Goal: Information Seeking & Learning: Learn about a topic

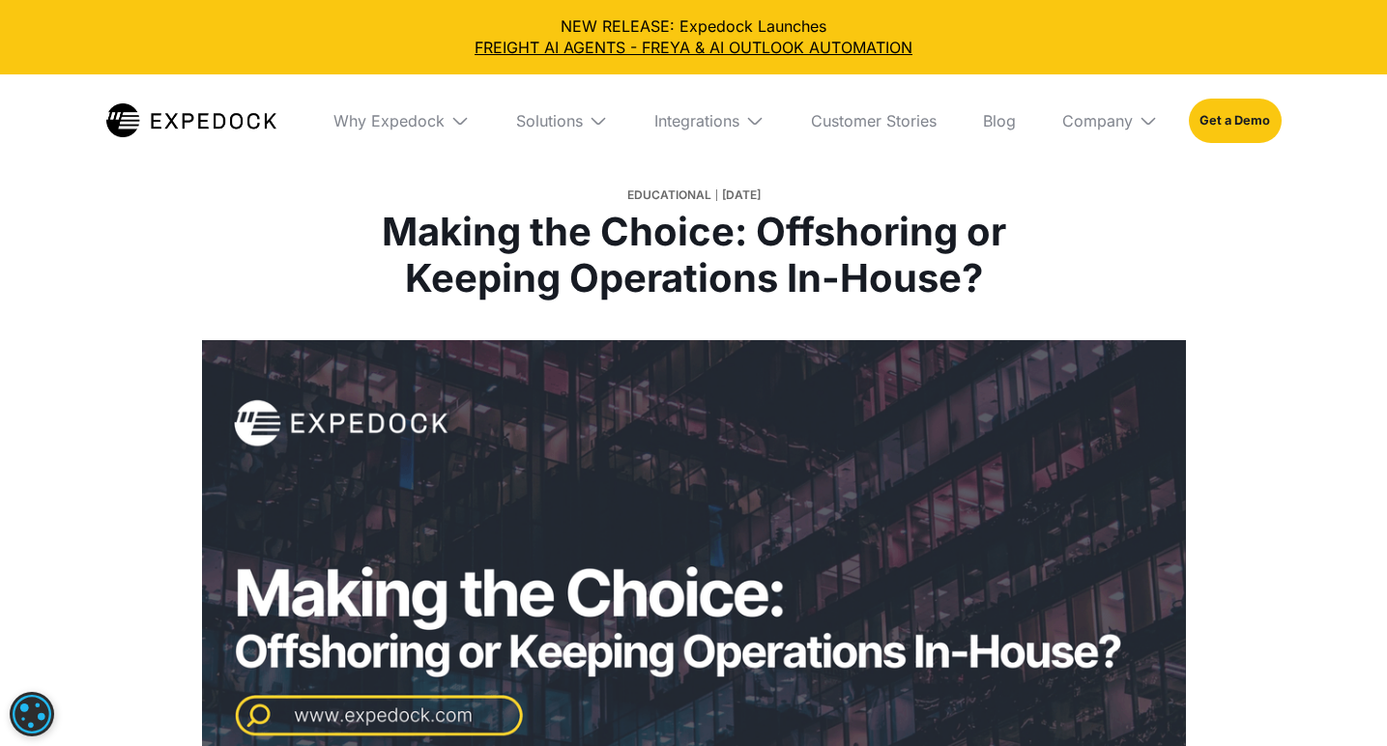
select select
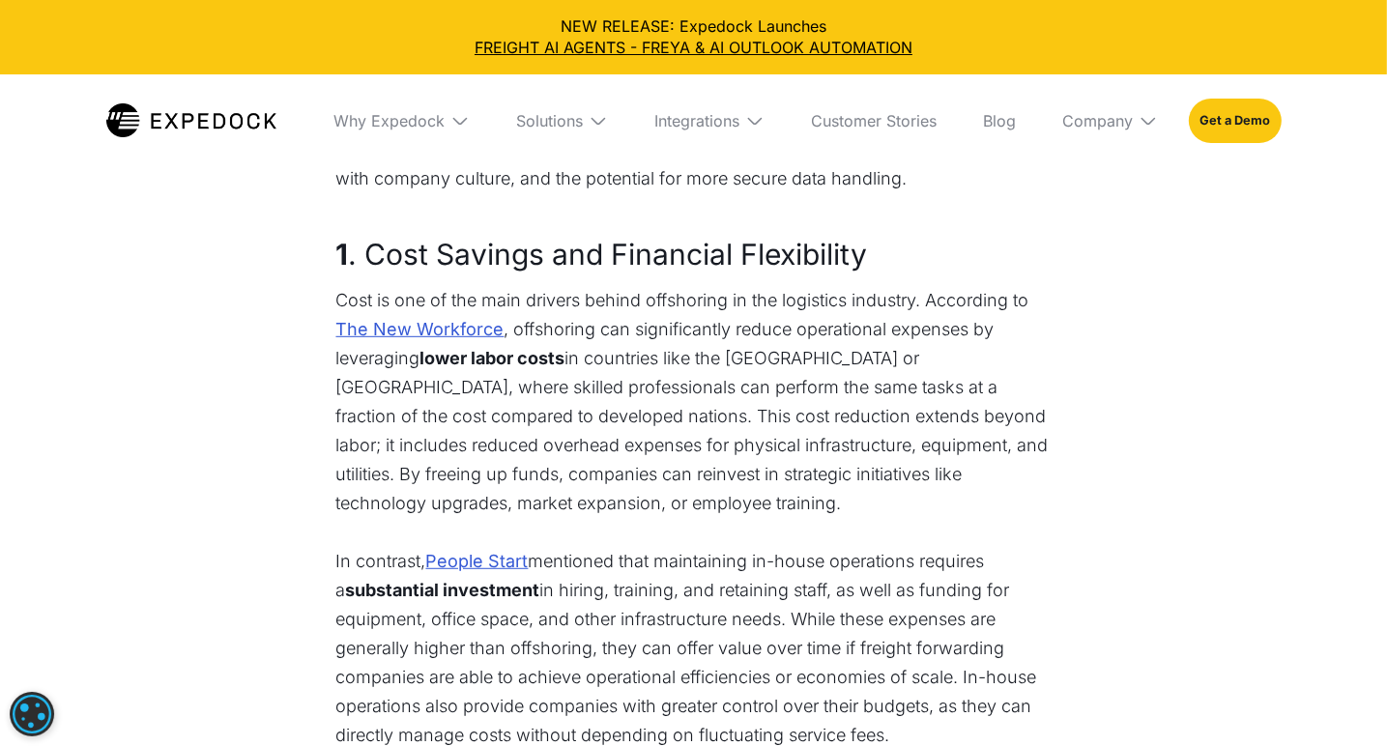
scroll to position [967, 0]
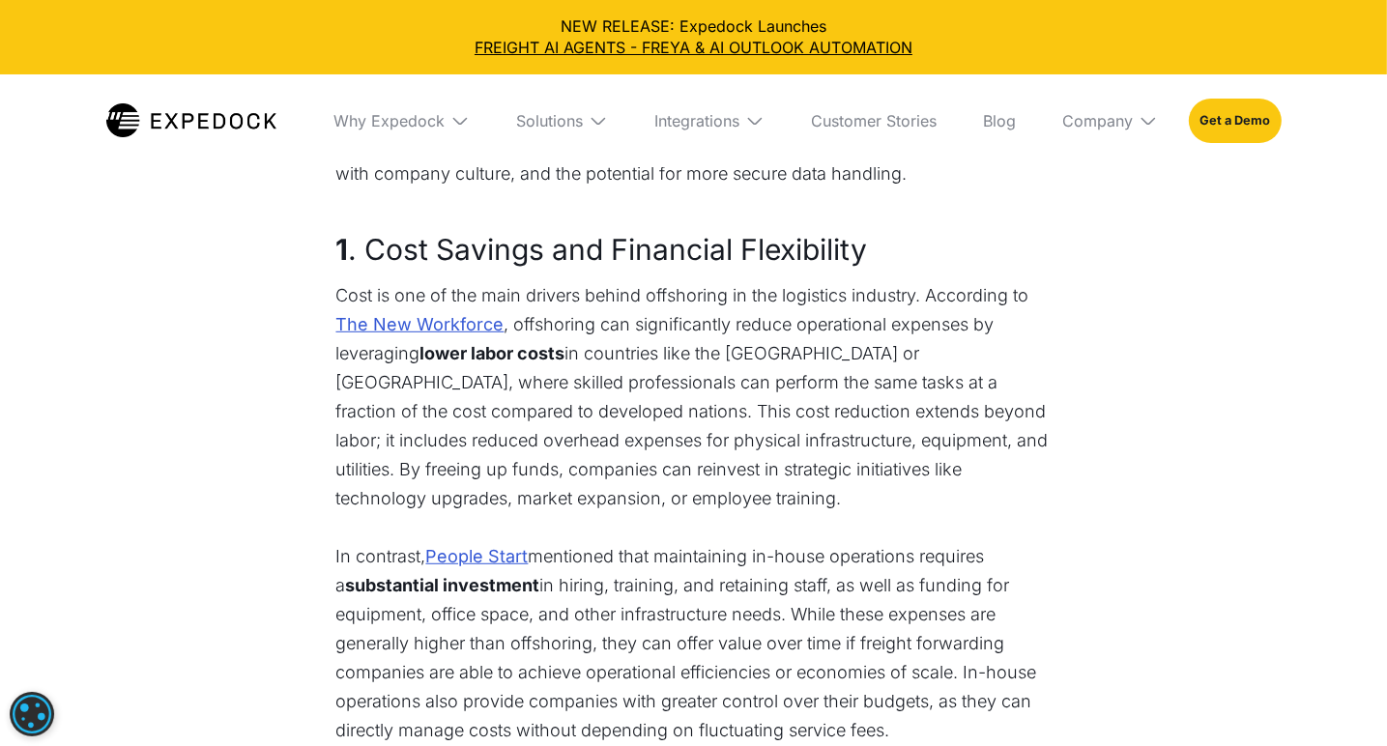
click at [512, 247] on h3 "1 . Cost Savings and Financial Flexibility" at bounding box center [693, 249] width 715 height 44
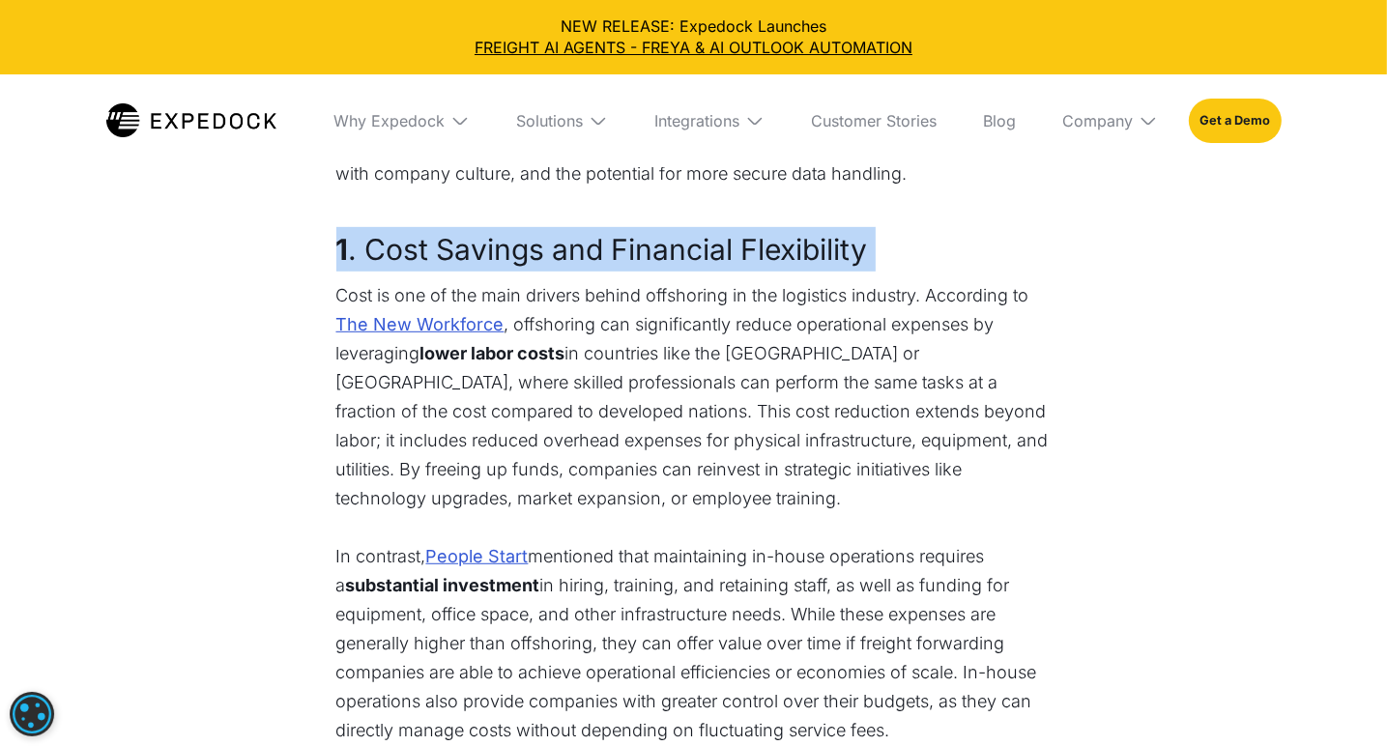
click at [512, 247] on h3 "1 . Cost Savings and Financial Flexibility" at bounding box center [693, 249] width 715 height 44
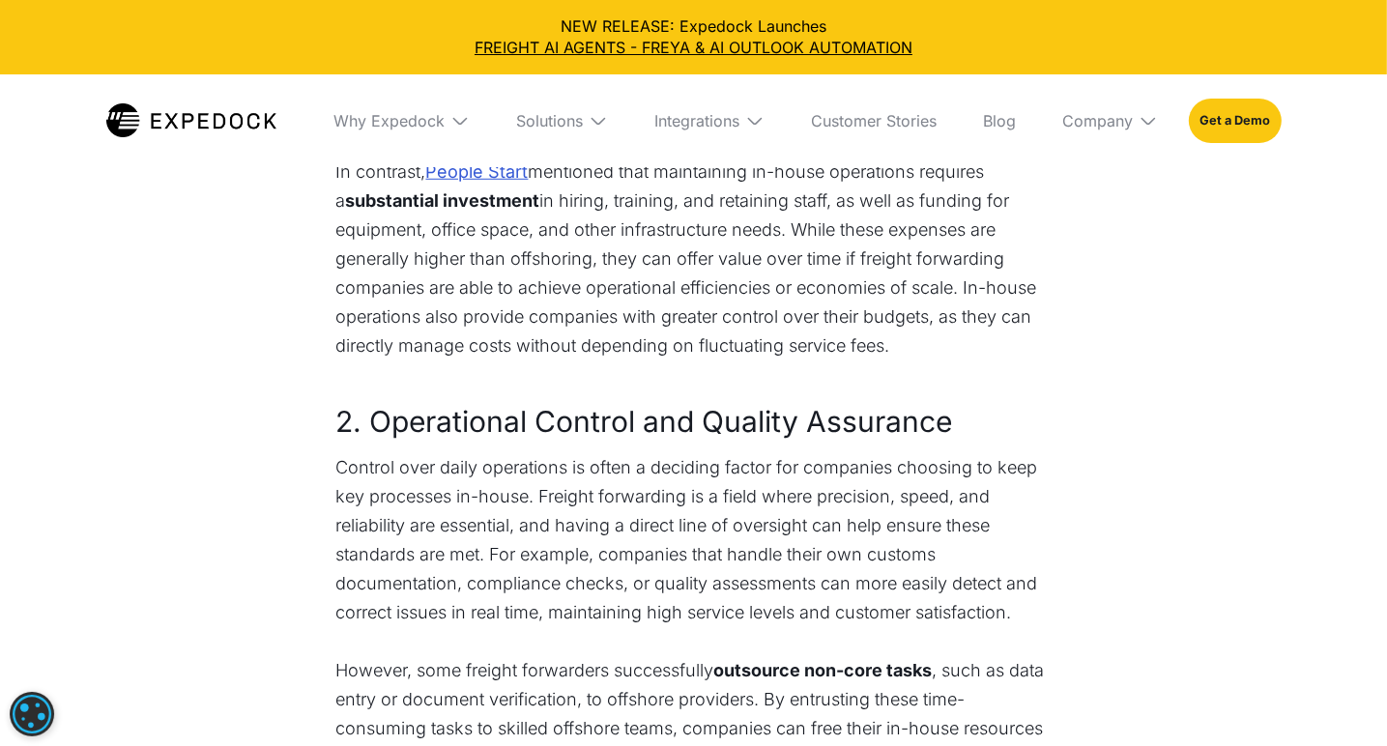
scroll to position [1353, 0]
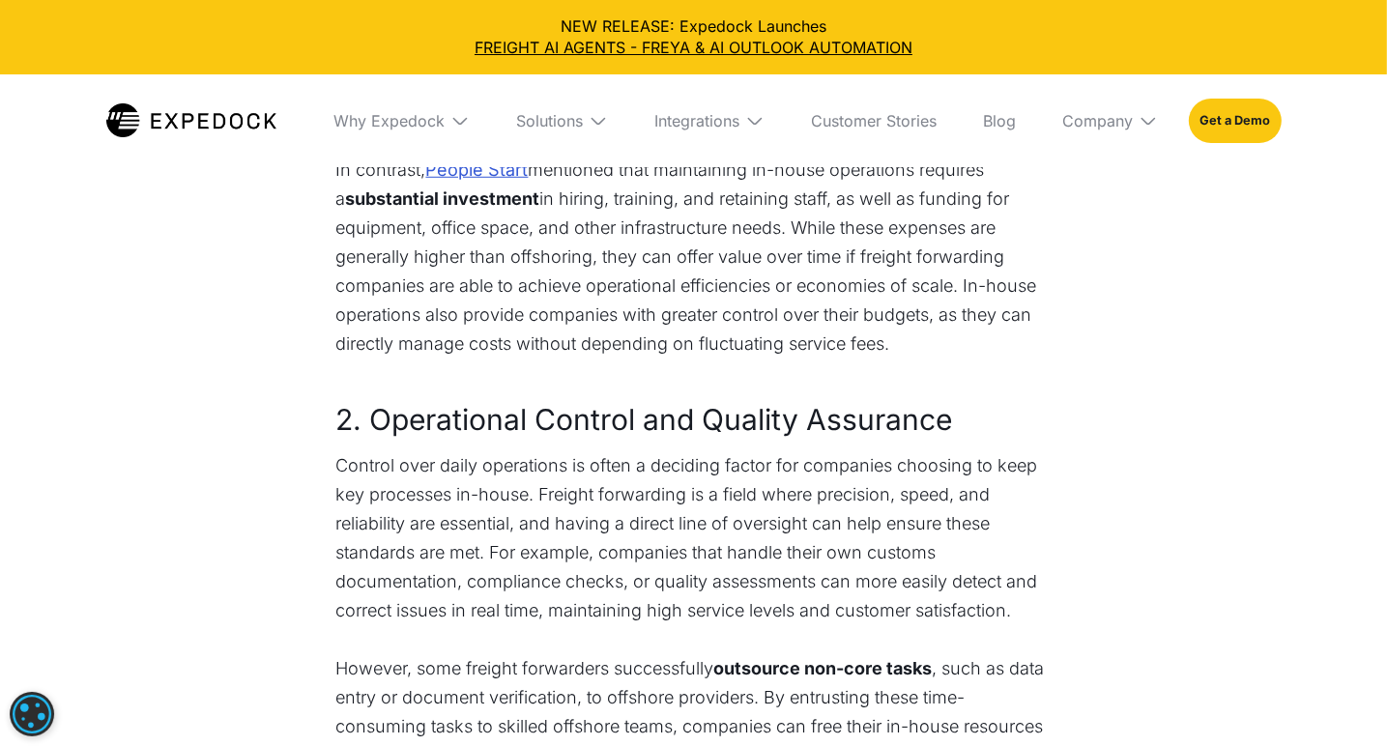
click at [741, 414] on h3 "2. Operational Control and Quality Assurance" at bounding box center [693, 419] width 715 height 44
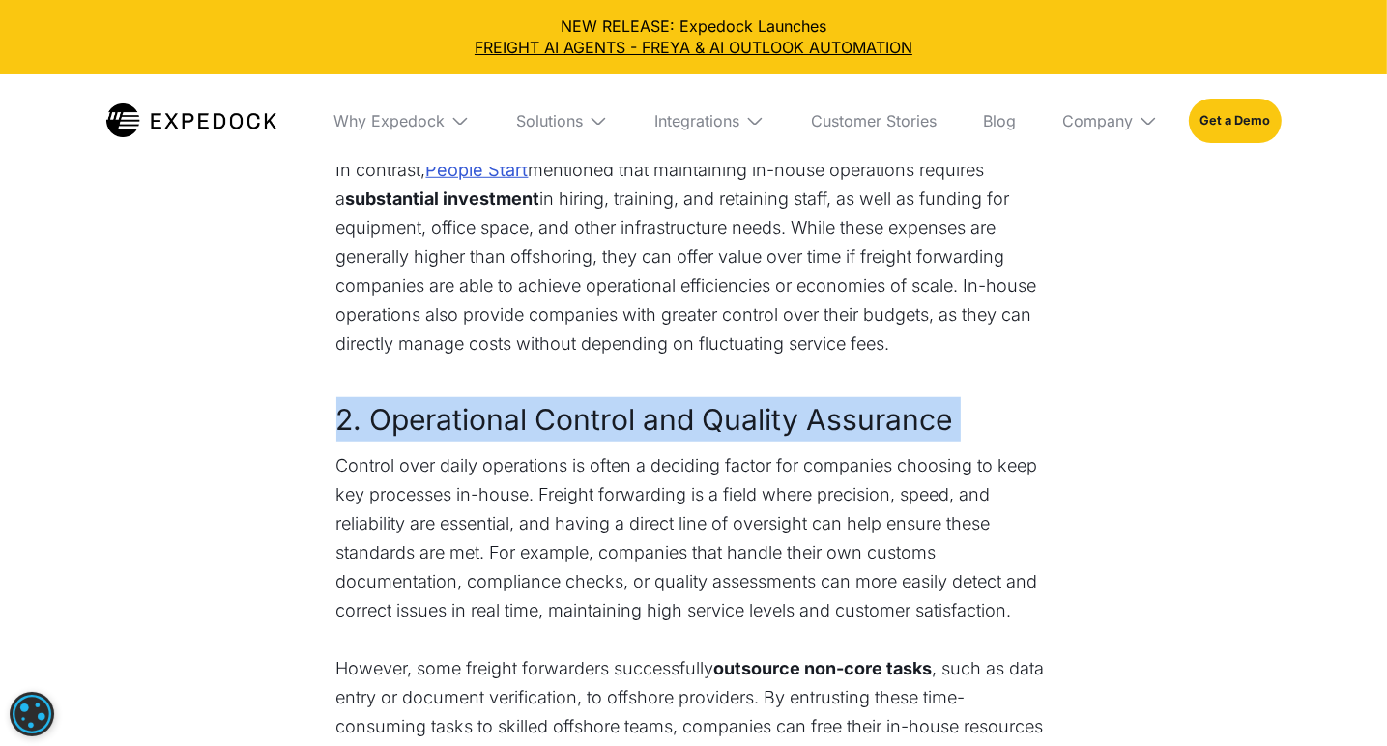
click at [741, 414] on h3 "2. Operational Control and Quality Assurance" at bounding box center [693, 419] width 715 height 44
click at [467, 424] on h3 "2. Operational Control and Quality Assurance" at bounding box center [693, 419] width 715 height 44
click at [468, 424] on h3 "2. Operational Control and Quality Assurance" at bounding box center [693, 419] width 715 height 44
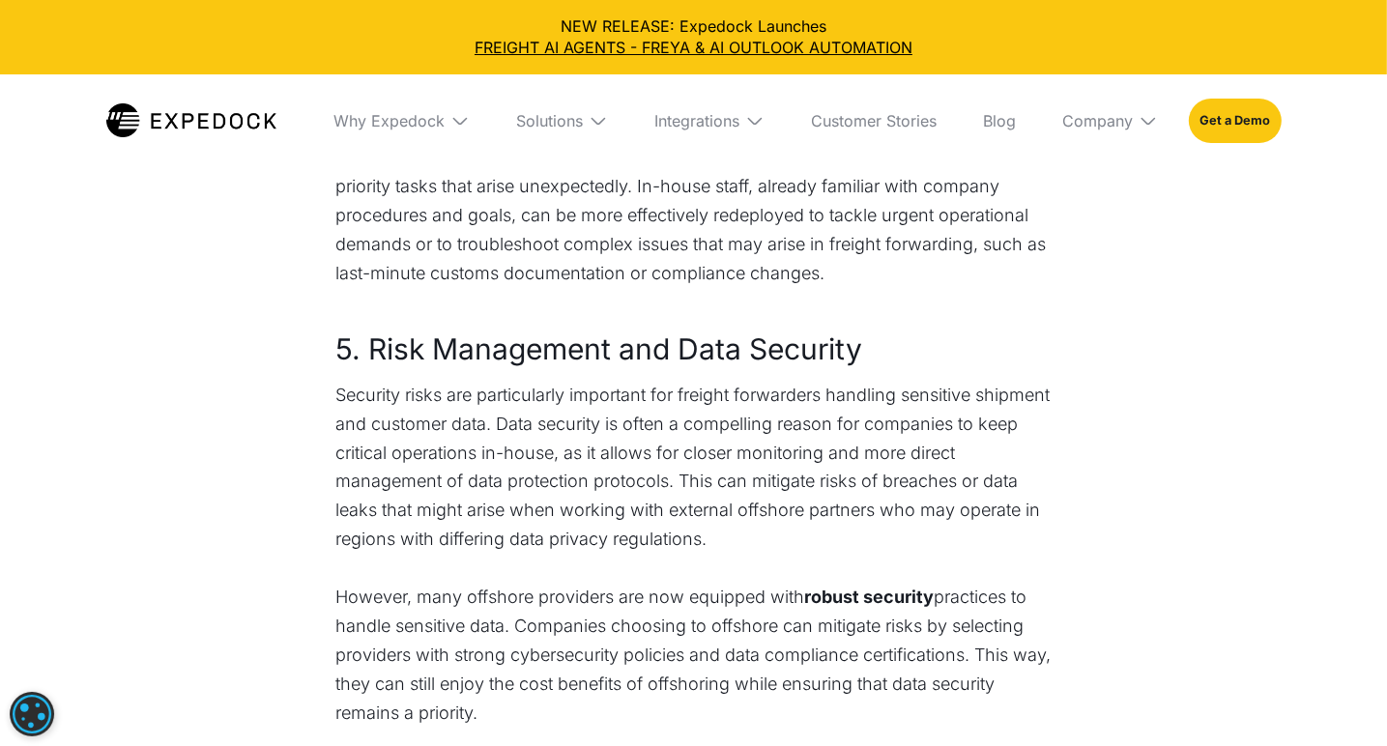
scroll to position [2997, 0]
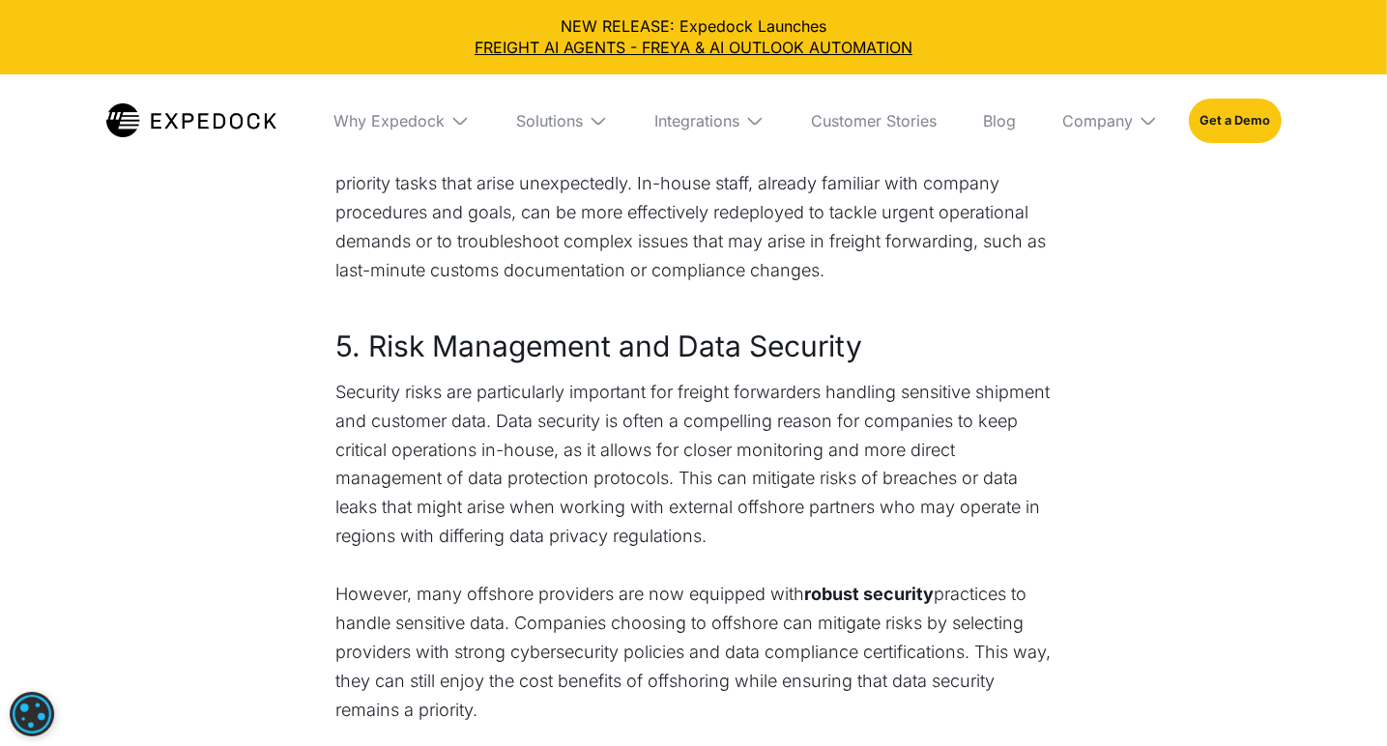
click at [511, 343] on h3 "5. Risk Management and Data Security" at bounding box center [693, 346] width 715 height 44
click at [511, 342] on h3 "5. Risk Management and Data Security" at bounding box center [693, 346] width 715 height 44
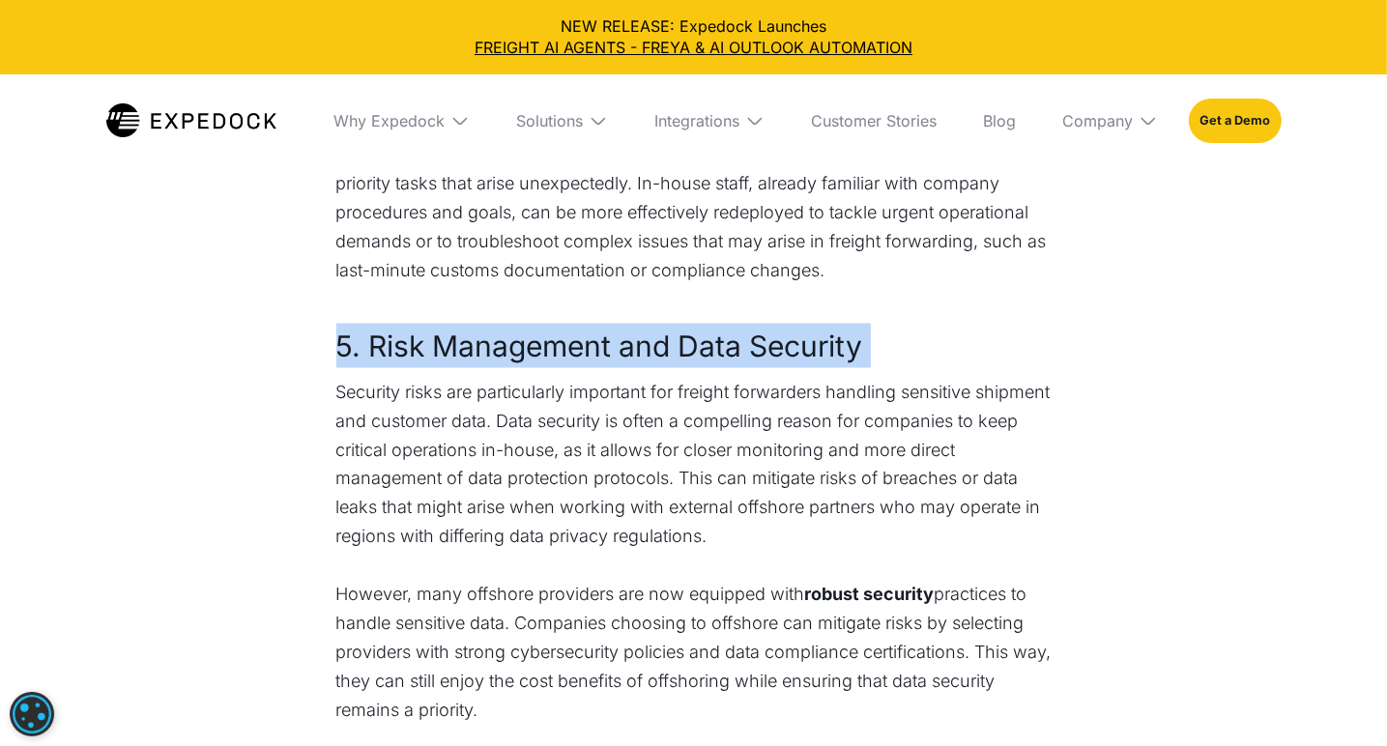
click at [511, 342] on h3 "5. Risk Management and Data Security" at bounding box center [693, 346] width 715 height 44
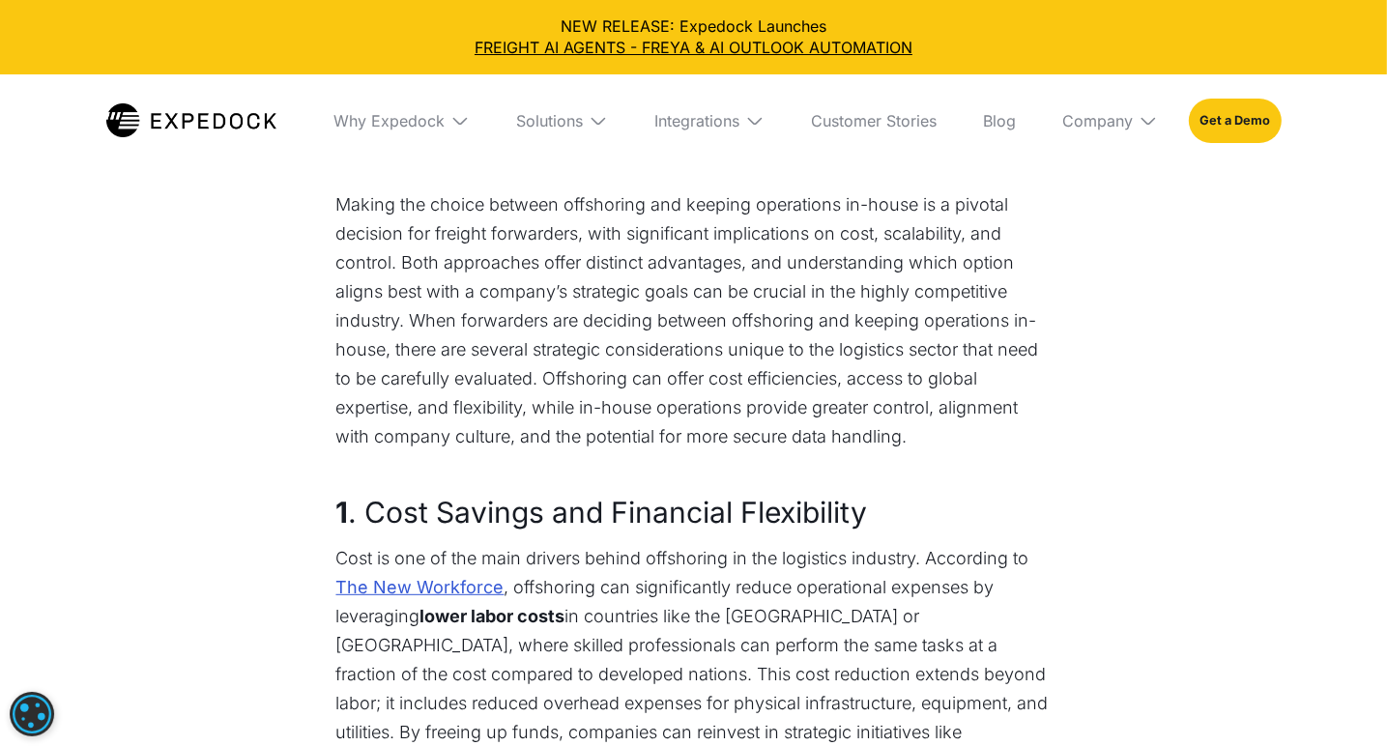
scroll to position [870, 0]
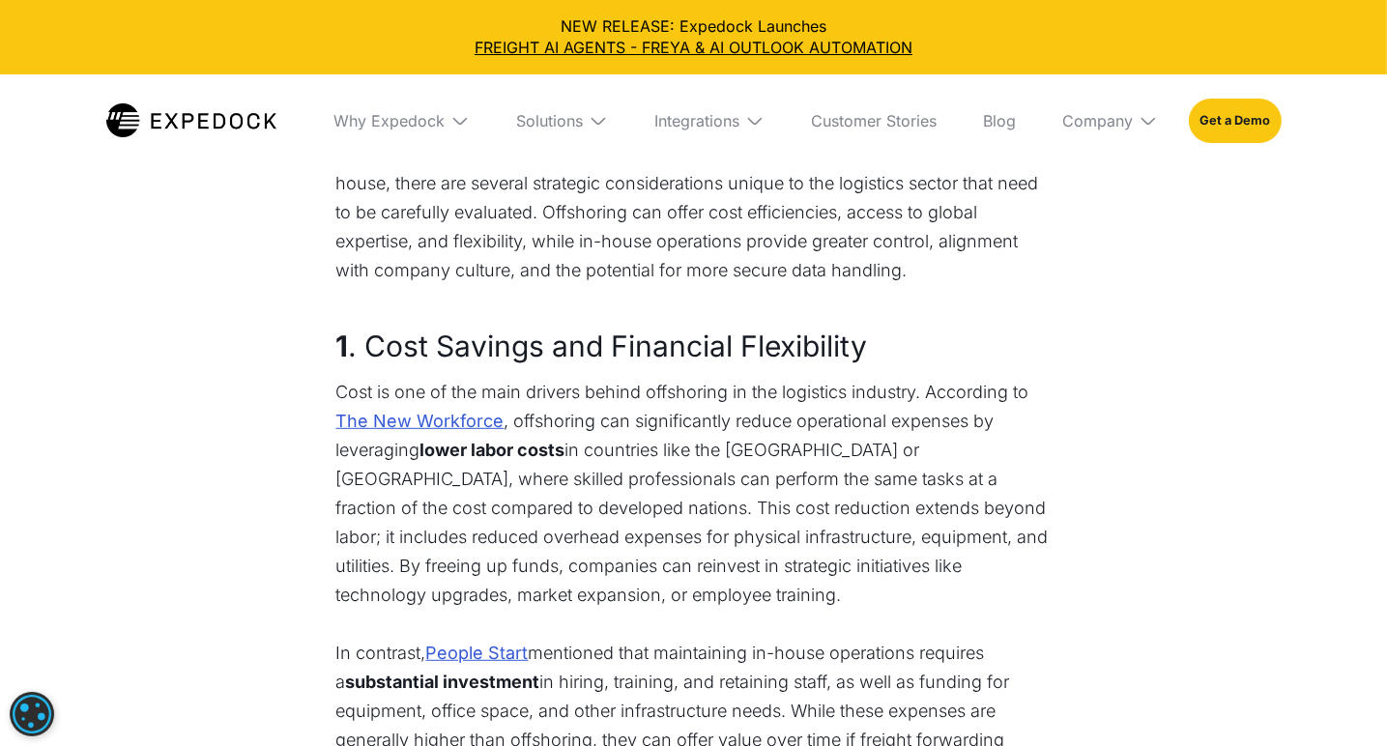
click at [605, 336] on h3 "1 . Cost Savings and Financial Flexibility" at bounding box center [693, 346] width 715 height 44
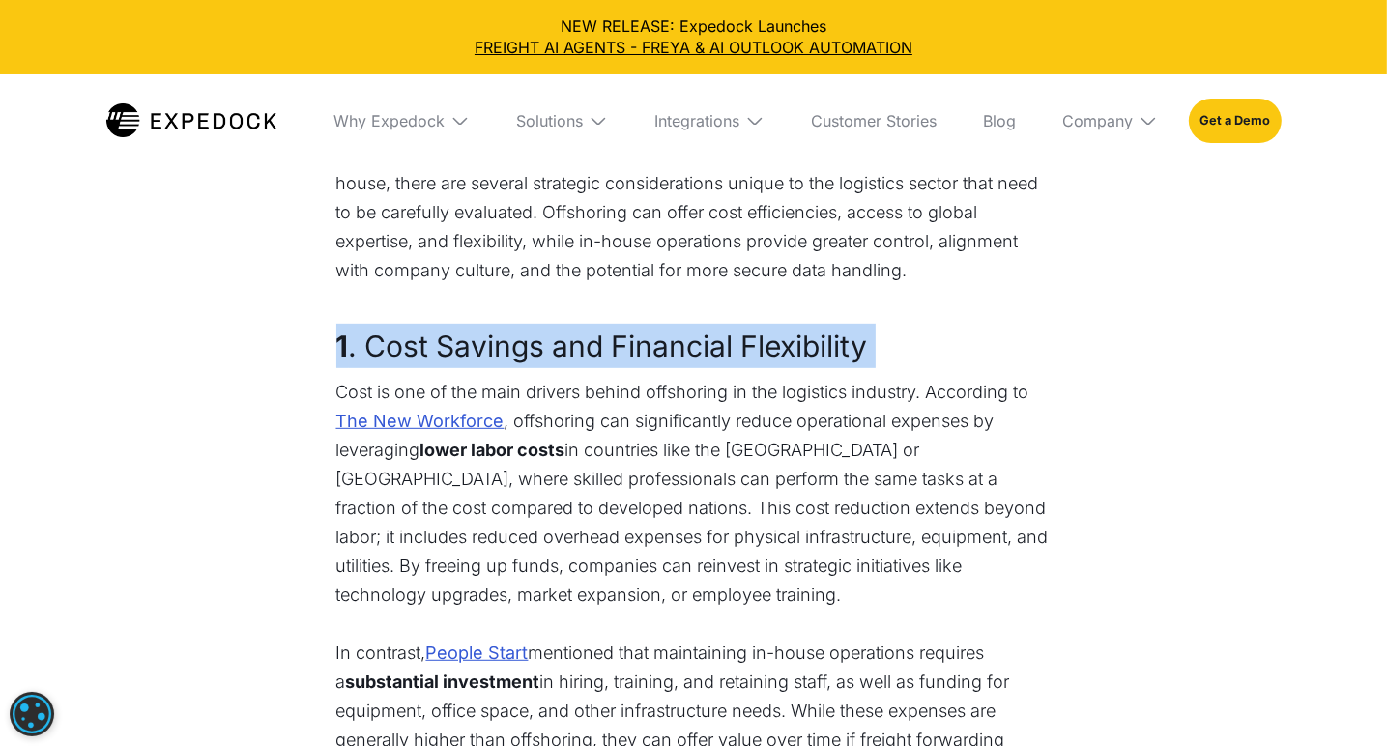
click at [605, 335] on h3 "1 . Cost Savings and Financial Flexibility" at bounding box center [693, 346] width 715 height 44
click at [676, 336] on h3 "1 . Cost Savings and Financial Flexibility" at bounding box center [693, 346] width 715 height 44
drag, startPoint x: 886, startPoint y: 347, endPoint x: 363, endPoint y: 358, distance: 522.2
click at [363, 358] on h3 "1 . Cost Savings and Financial Flexibility" at bounding box center [693, 346] width 715 height 44
copy h3 "Cost Savings and Financial Flexibility"
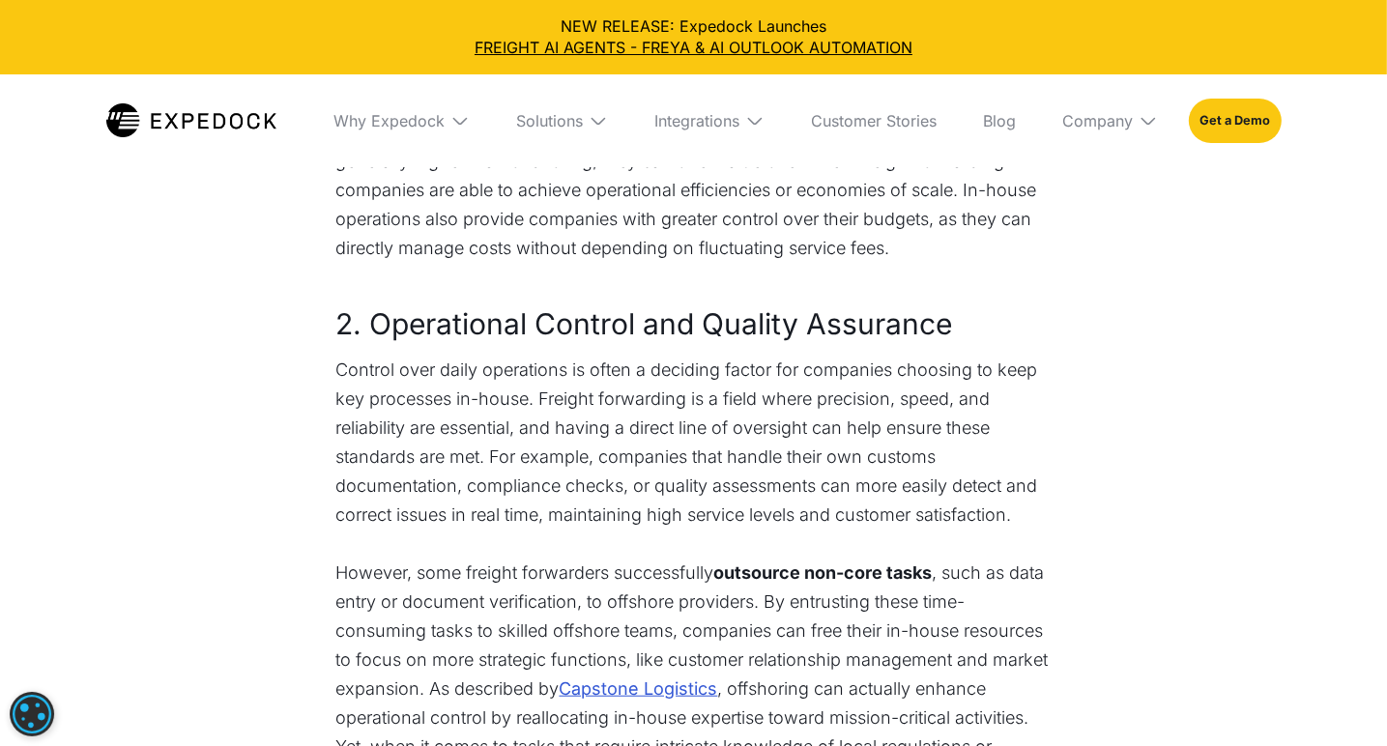
scroll to position [1450, 0]
click at [618, 314] on h3 "2. Operational Control and Quality Assurance" at bounding box center [693, 323] width 715 height 44
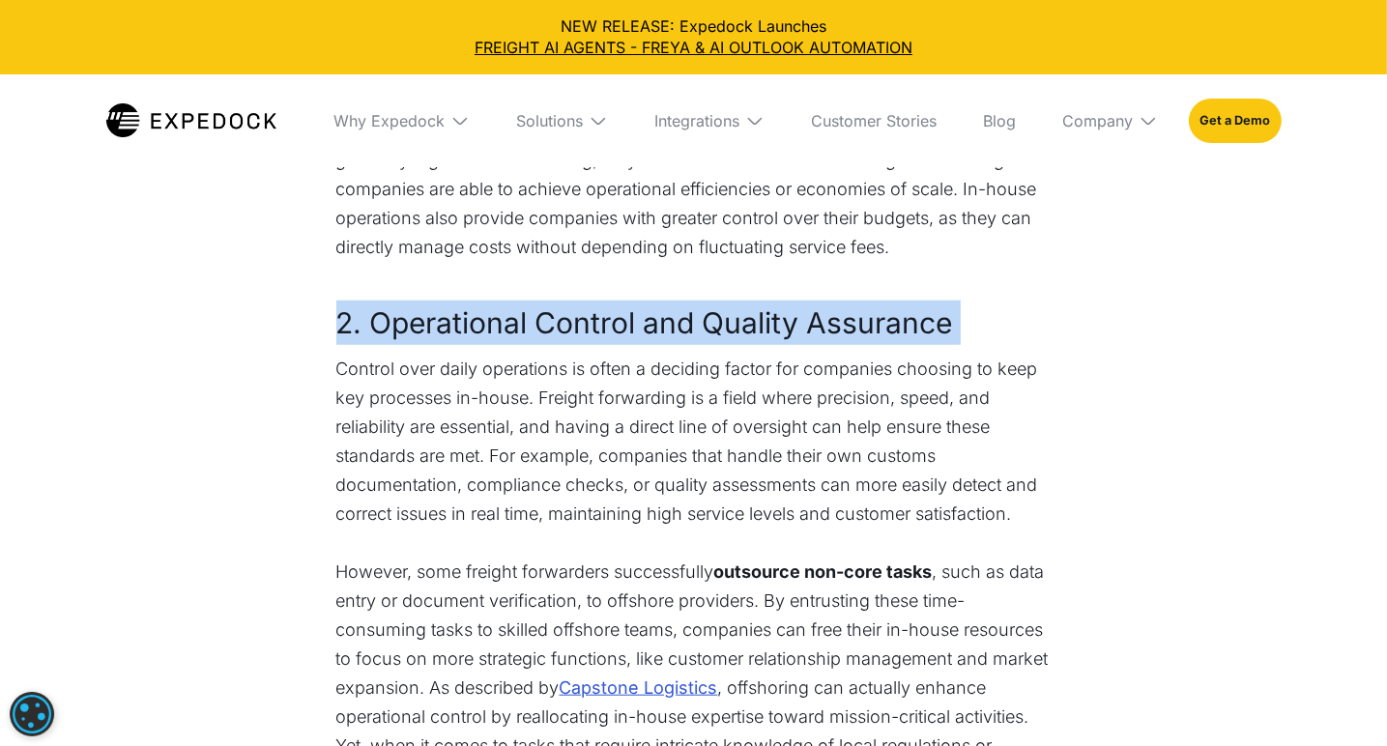
click at [617, 315] on h3 "2. Operational Control and Quality Assurance" at bounding box center [693, 323] width 715 height 44
copy h3 "2. Operational Control and Quality Assurance"
click at [478, 313] on h3 "2. Operational Control and Quality Assurance" at bounding box center [693, 323] width 715 height 44
drag, startPoint x: 369, startPoint y: 324, endPoint x: 994, endPoint y: 307, distance: 624.7
click at [994, 307] on h3 "2. Operational Control and Quality Assurance" at bounding box center [693, 323] width 715 height 44
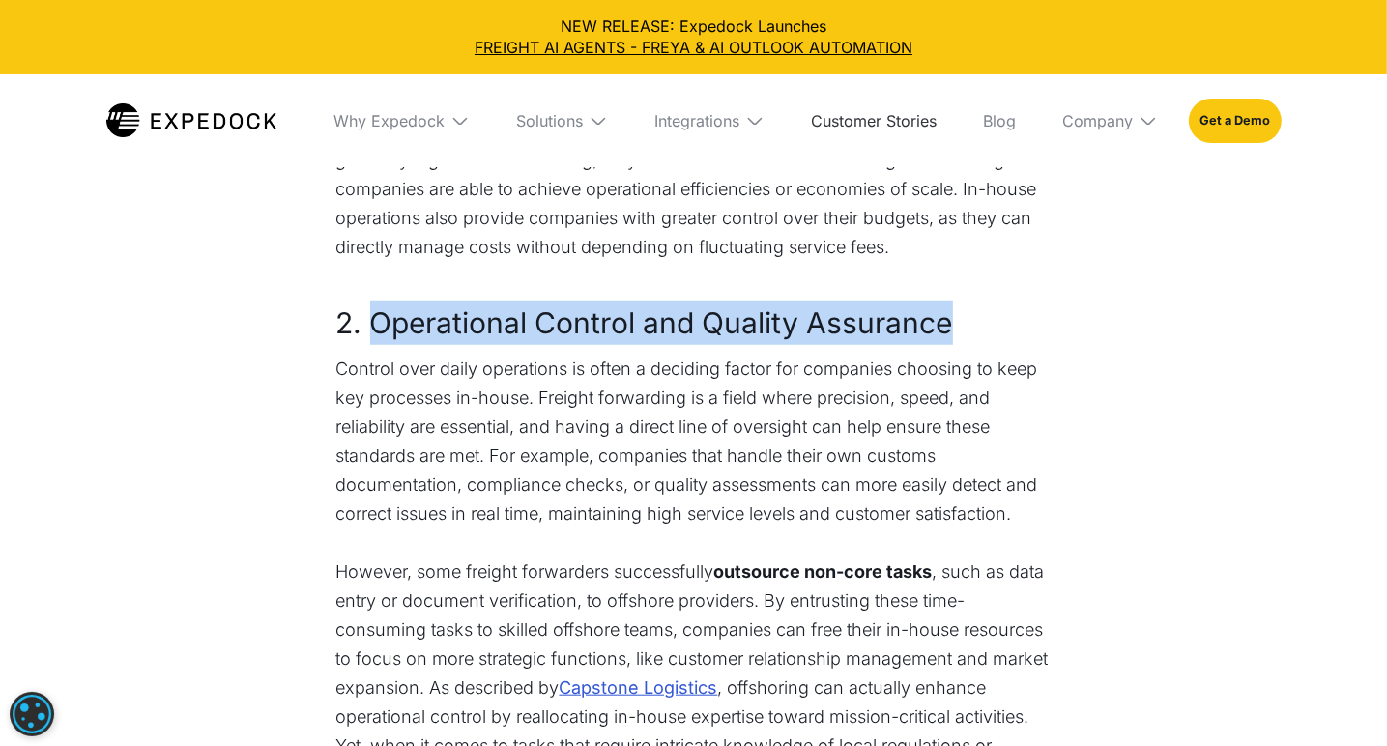
copy h3 "Operational Control and Quality Assurance"
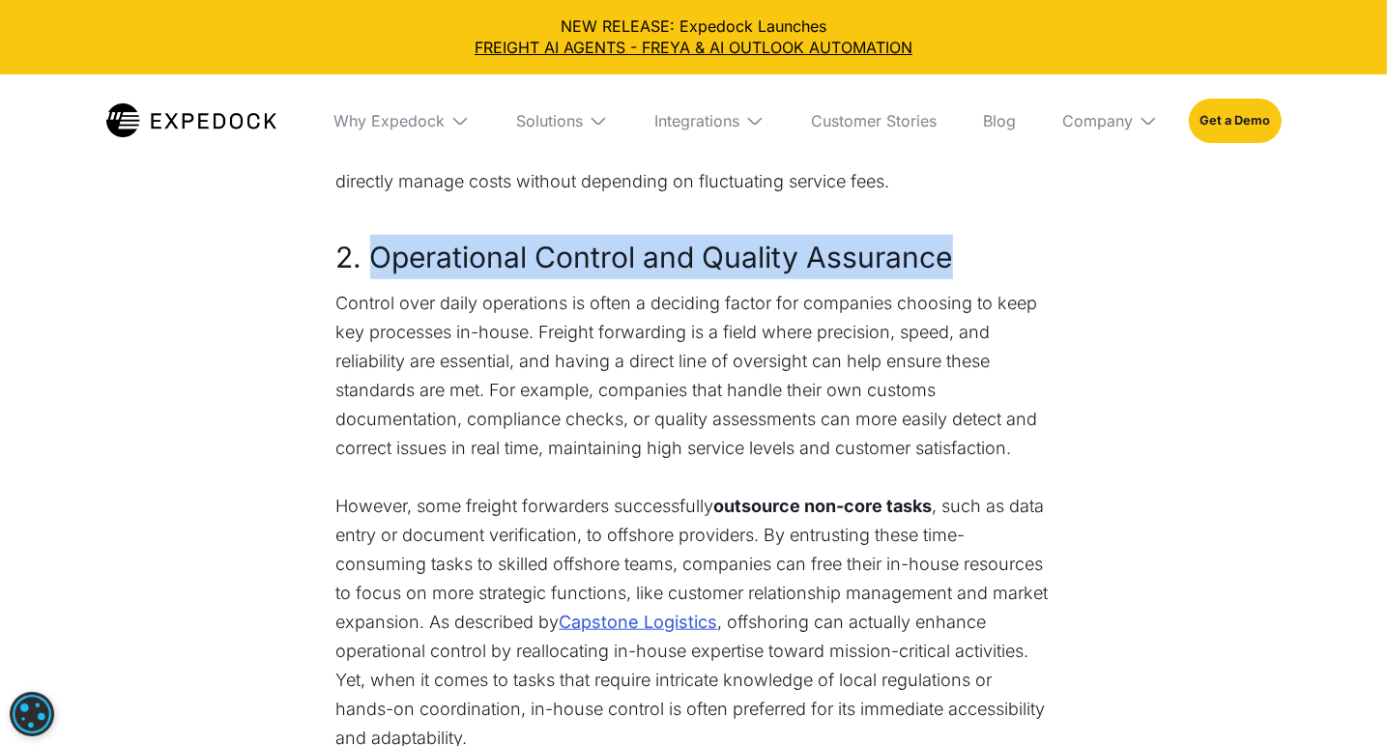
scroll to position [1547, 0]
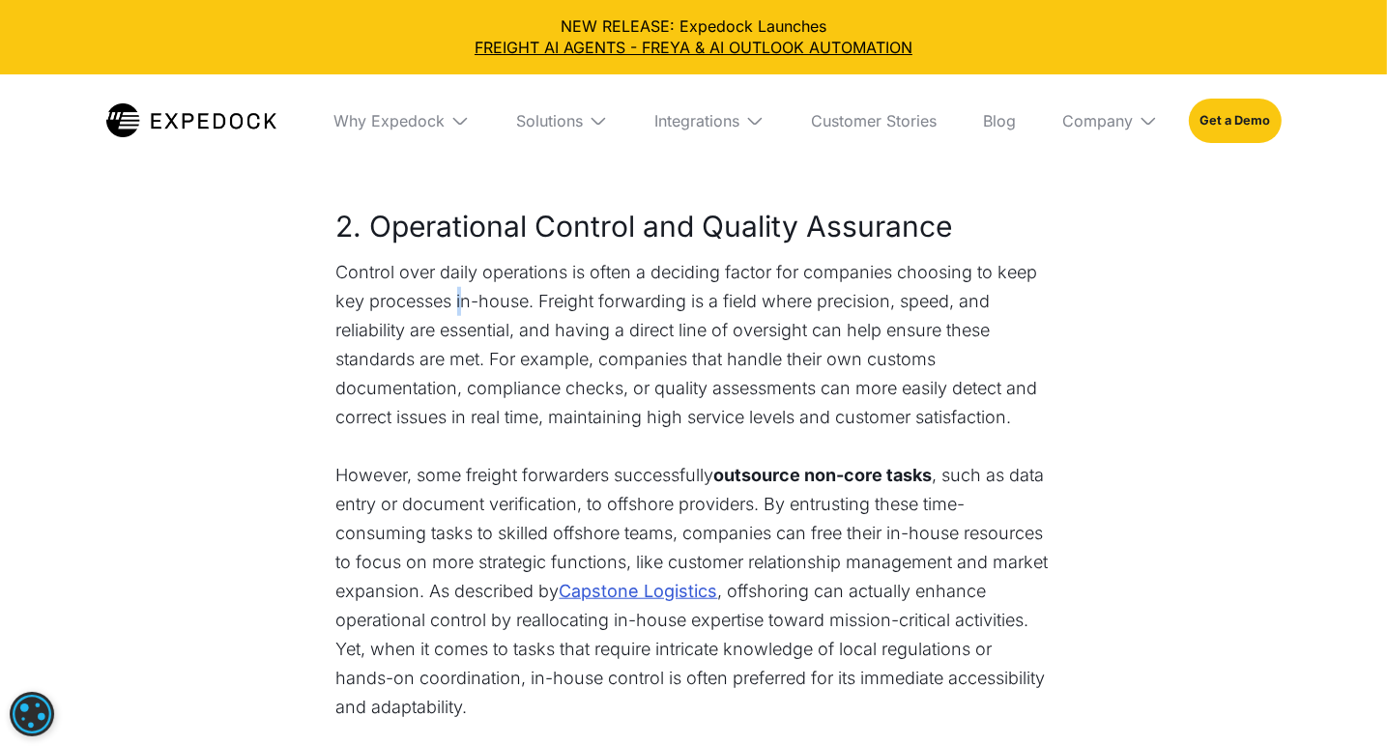
click at [460, 294] on p "Control over daily operations is often a deciding factor for companies choosing…" at bounding box center [693, 345] width 715 height 174
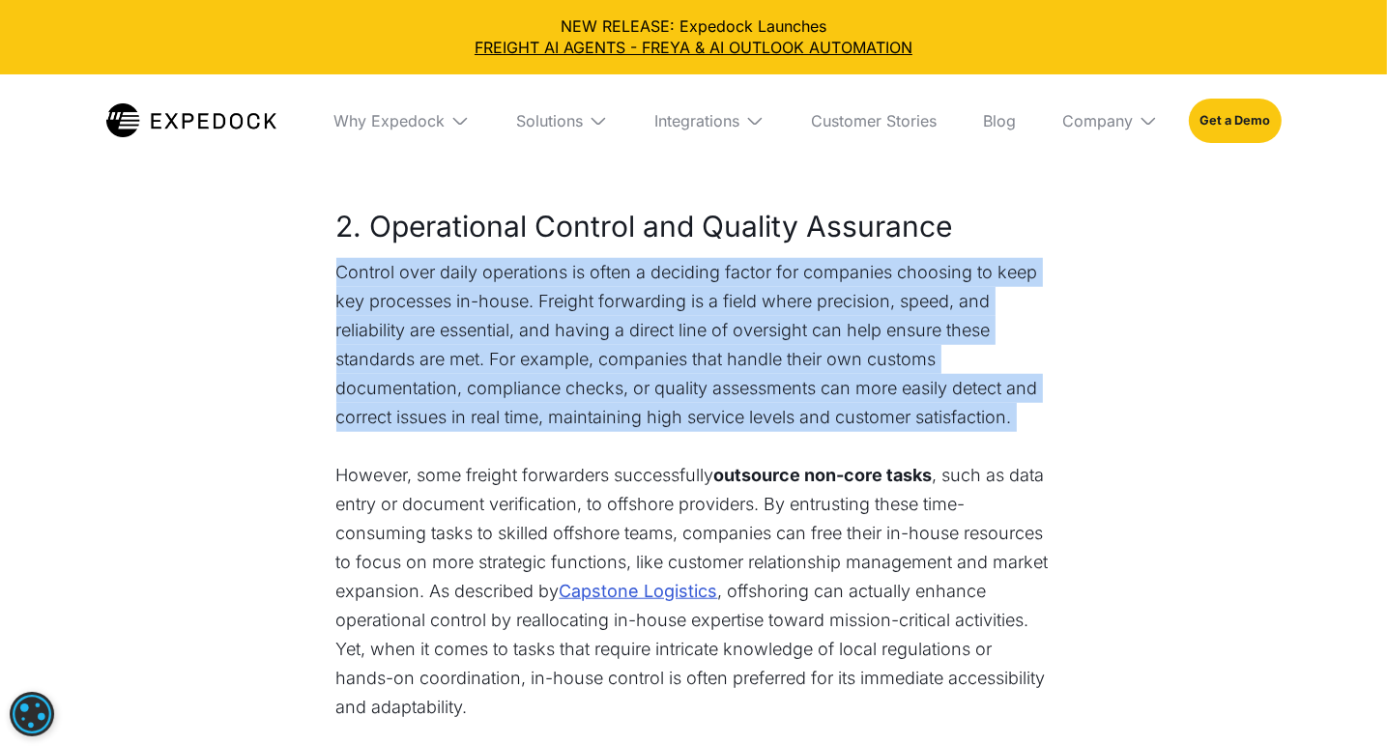
click at [460, 294] on p "Control over daily operations is often a deciding factor for companies choosing…" at bounding box center [693, 345] width 715 height 174
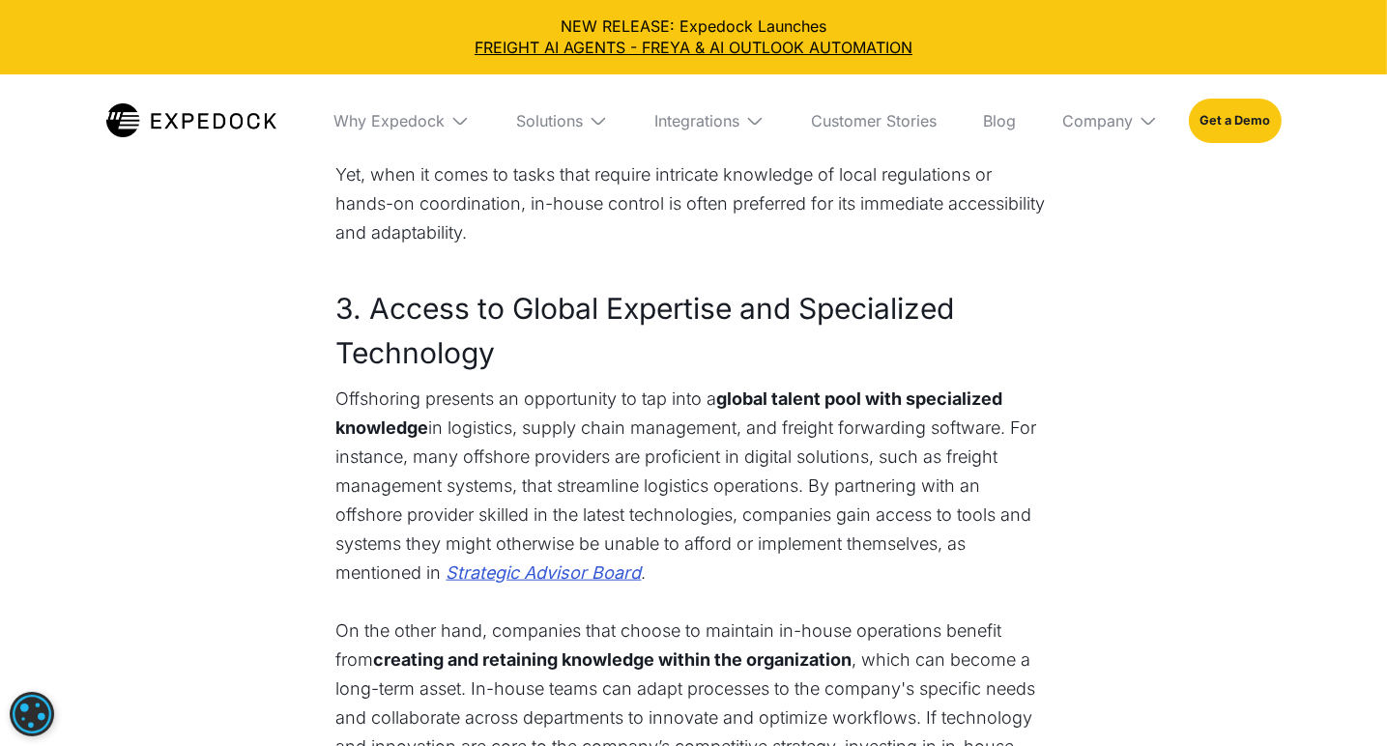
scroll to position [2030, 0]
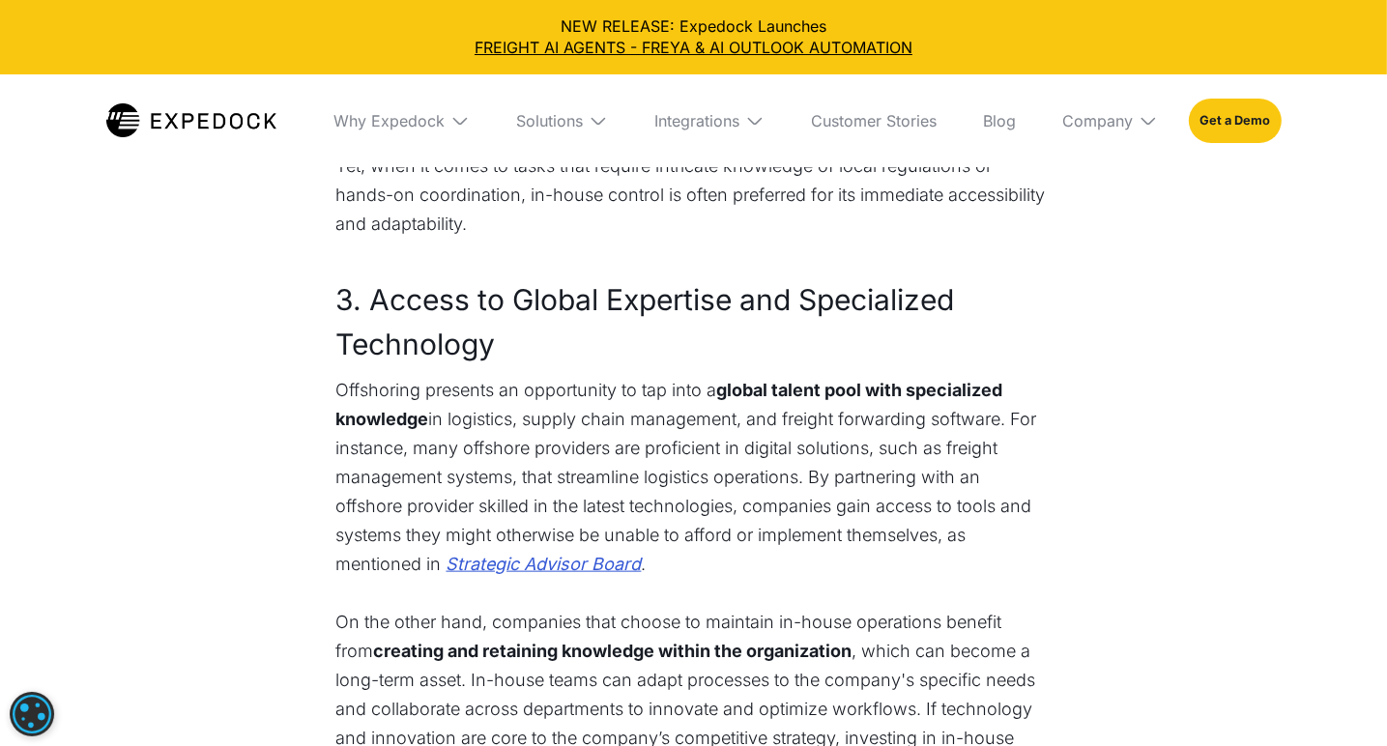
click at [437, 312] on h3 "3. Access to Global Expertise and Specialized Technology" at bounding box center [693, 321] width 715 height 89
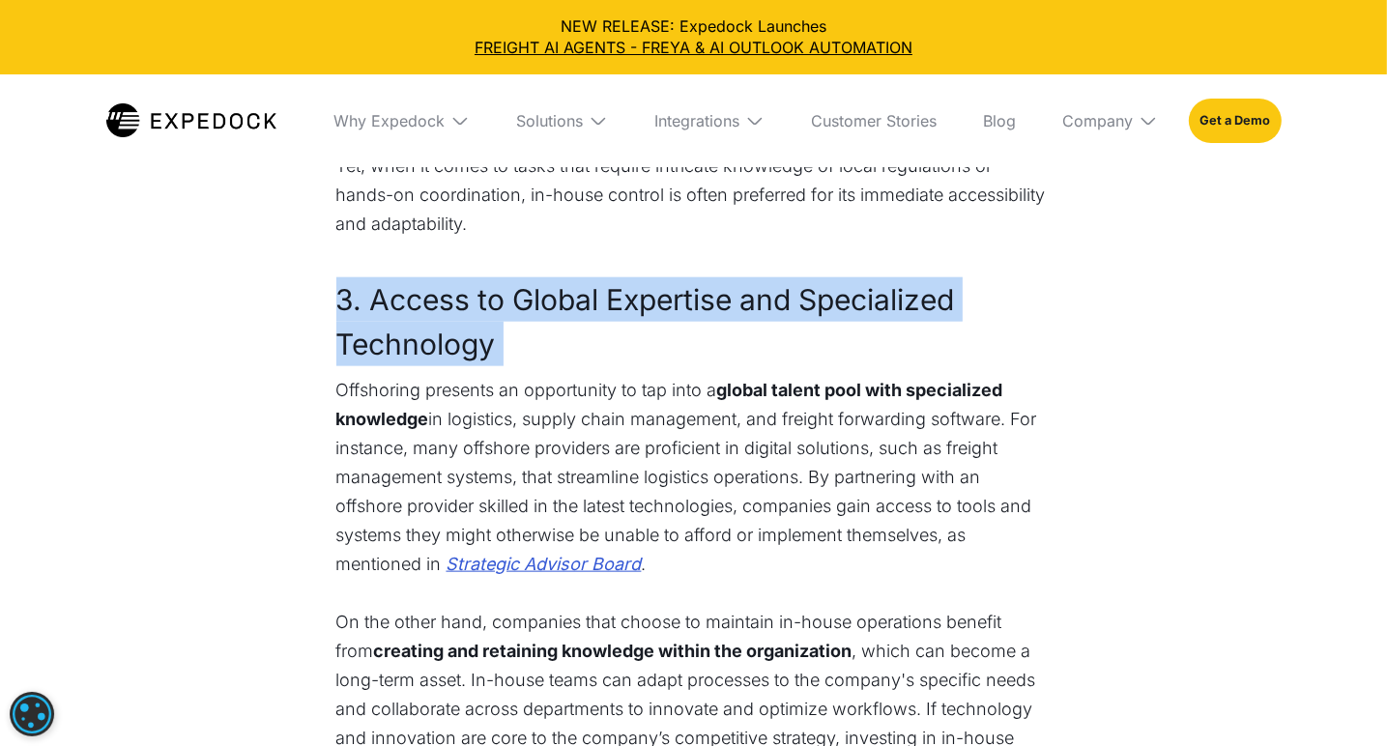
click at [437, 312] on h3 "3. Access to Global Expertise and Specialized Technology" at bounding box center [693, 321] width 715 height 89
copy h3 "3. Access to Global Expertise and Specialized Technology"
click at [478, 357] on h3 "3. Access to Global Expertise and Specialized Technology" at bounding box center [693, 321] width 715 height 89
click at [451, 313] on h3 "3. Access to Global Expertise and Specialized Technology" at bounding box center [693, 321] width 715 height 89
copy h3 "Access to Global Expertise and Specialized Technology"
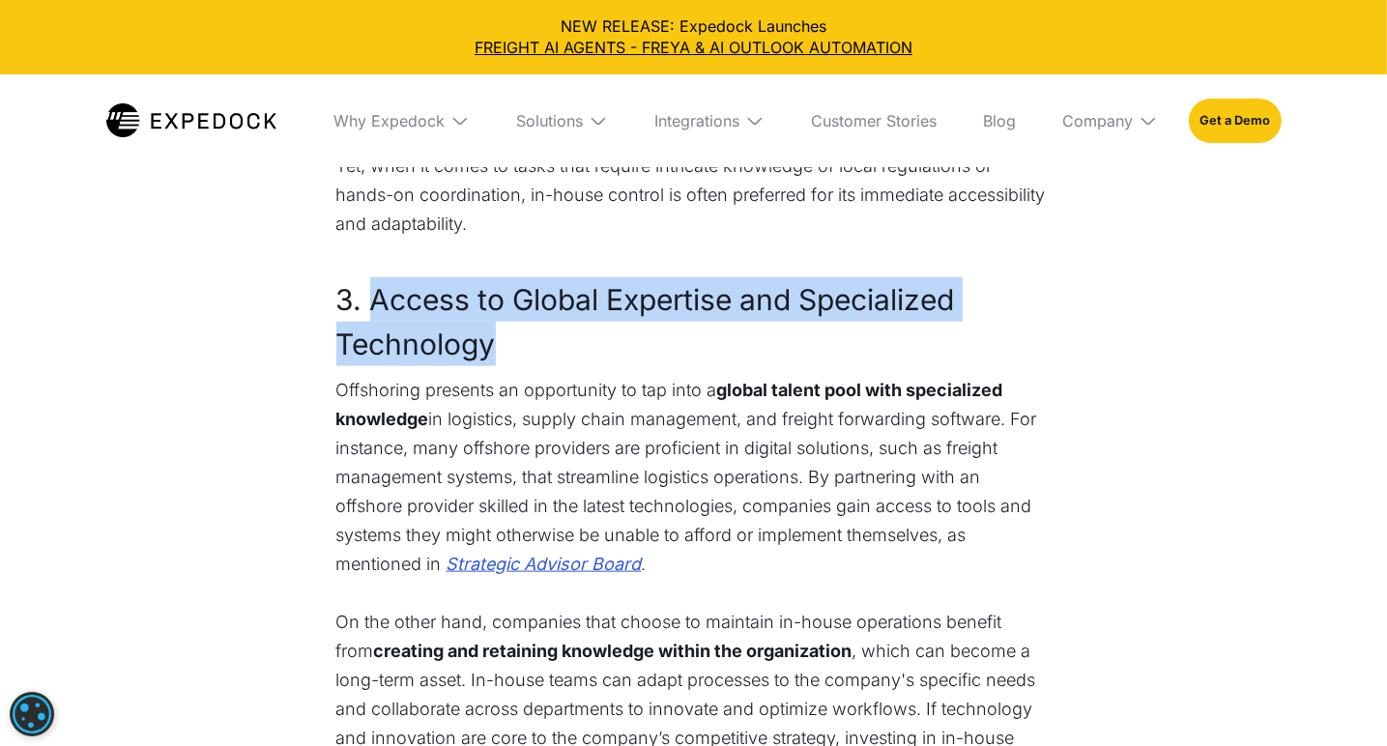
drag, startPoint x: 507, startPoint y: 346, endPoint x: 370, endPoint y: 304, distance: 142.8
click at [370, 304] on h3 "3. Access to Global Expertise and Specialized Technology" at bounding box center [693, 321] width 715 height 89
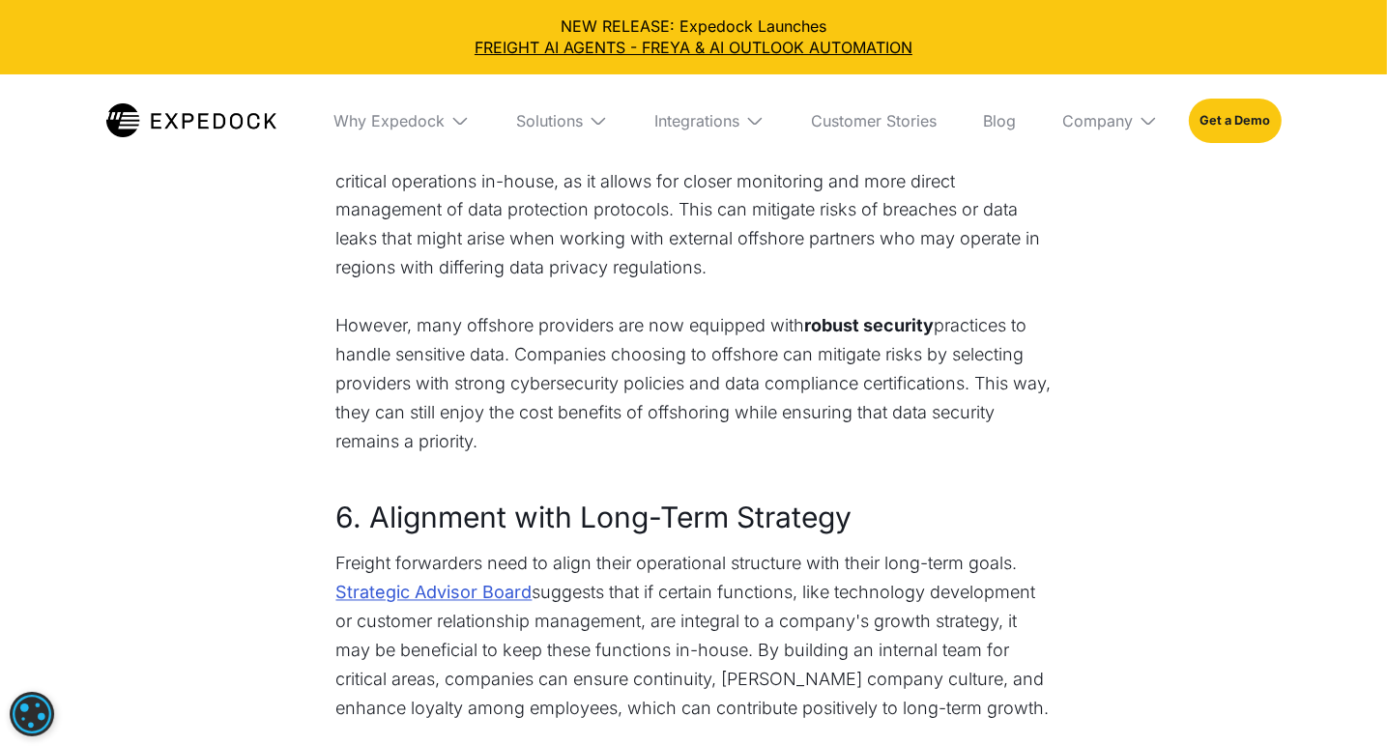
scroll to position [3094, 0]
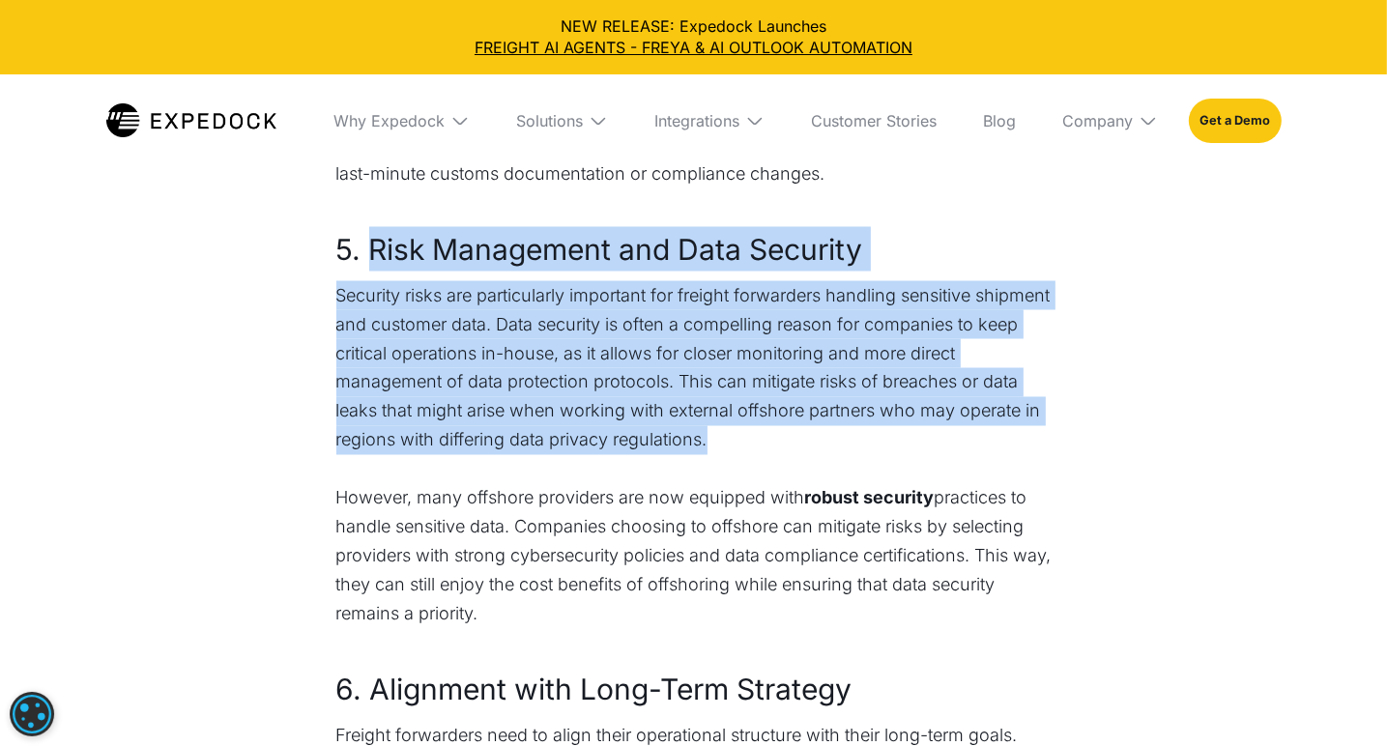
drag, startPoint x: 377, startPoint y: 243, endPoint x: 719, endPoint y: 422, distance: 386.6
click at [727, 428] on div "Making the choice between offshoring and keeping operations in-house is a pivot…" at bounding box center [693, 23] width 715 height 4445
copy div "Risk Management and Data Security Security risks are particularly important for…"
